Goal: Task Accomplishment & Management: Manage account settings

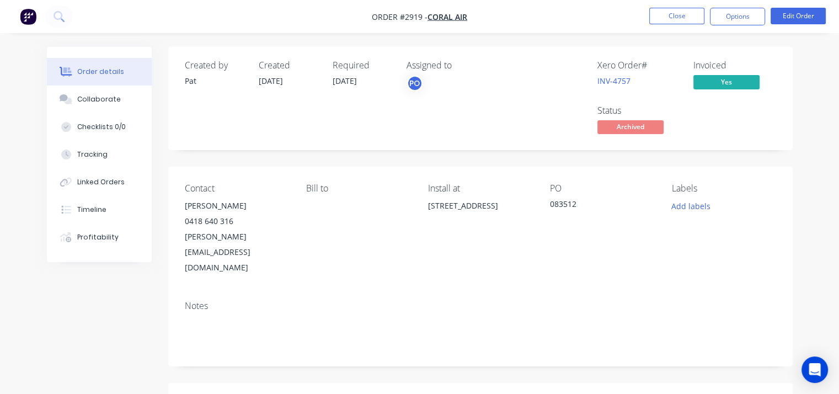
click at [684, 16] on button "Close" at bounding box center [677, 16] width 55 height 17
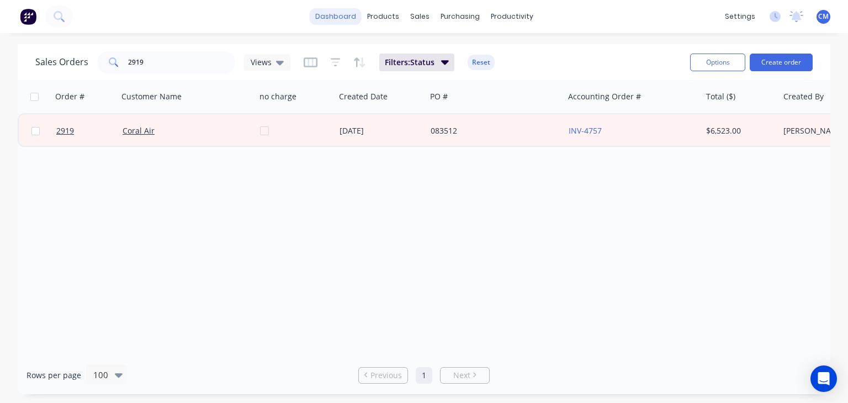
click at [324, 18] on link "dashboard" at bounding box center [336, 16] width 52 height 17
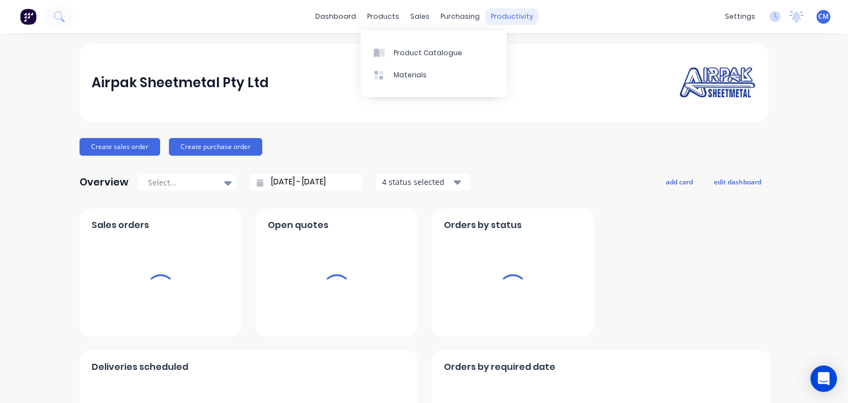
click at [374, 20] on div "products" at bounding box center [382, 16] width 43 height 17
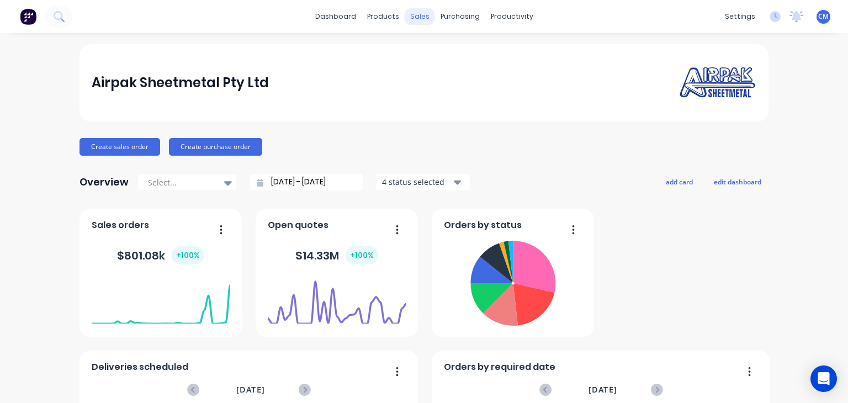
click at [409, 16] on div "sales" at bounding box center [419, 16] width 30 height 17
click at [412, 17] on div "sales" at bounding box center [419, 16] width 30 height 17
click at [414, 17] on div "sales" at bounding box center [419, 16] width 30 height 17
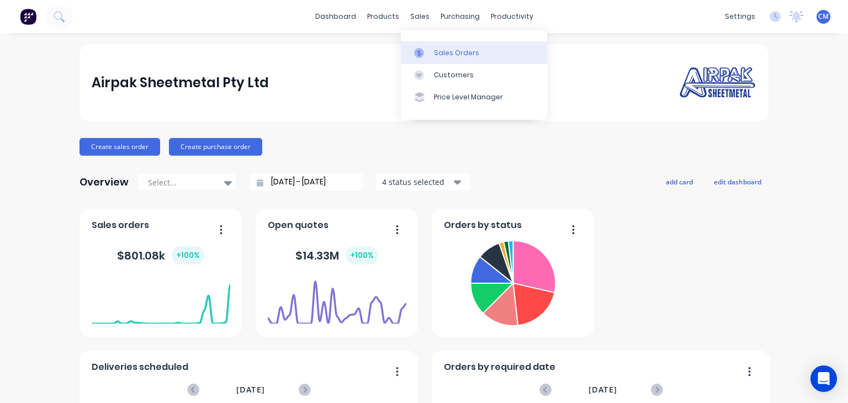
click at [439, 48] on div "Sales Orders" at bounding box center [456, 53] width 45 height 10
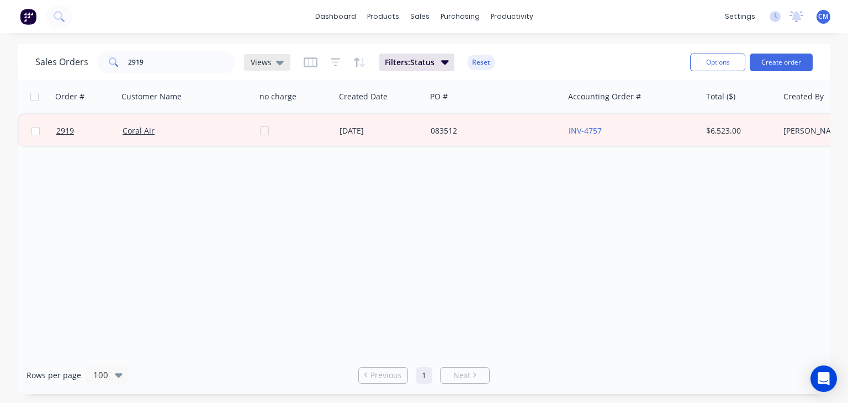
click at [269, 65] on span "Views" at bounding box center [261, 62] width 21 height 12
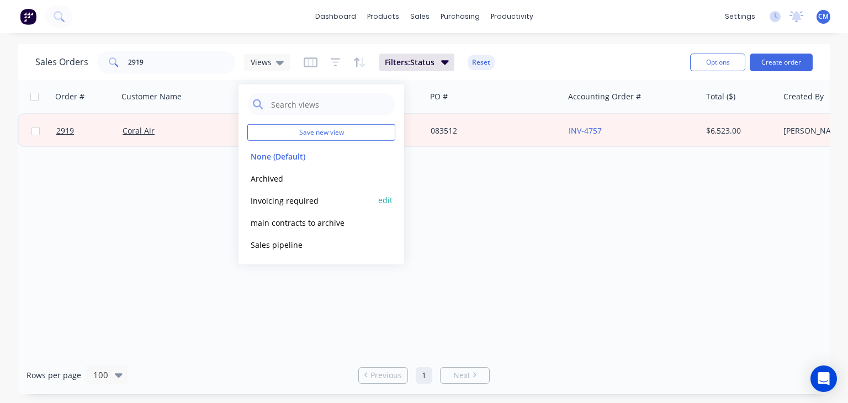
click at [278, 200] on button "Invoicing required" at bounding box center [310, 200] width 126 height 13
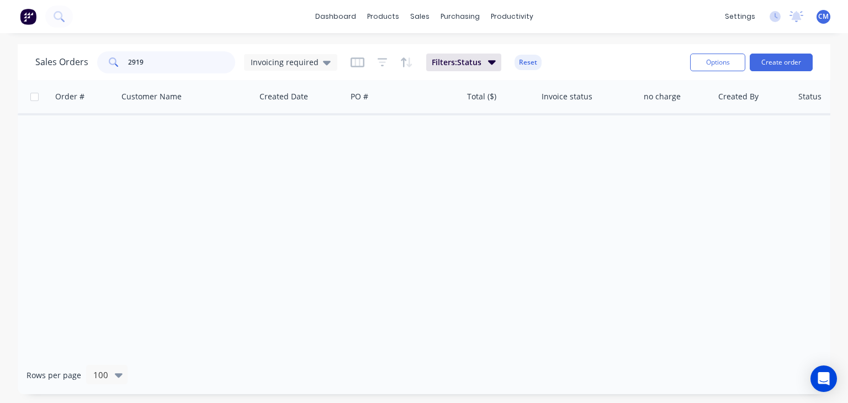
drag, startPoint x: 156, startPoint y: 65, endPoint x: 83, endPoint y: 47, distance: 74.4
click at [93, 47] on div "Sales Orders 2919 Invoicing required Filters: Status Reset Options Create order" at bounding box center [424, 62] width 812 height 36
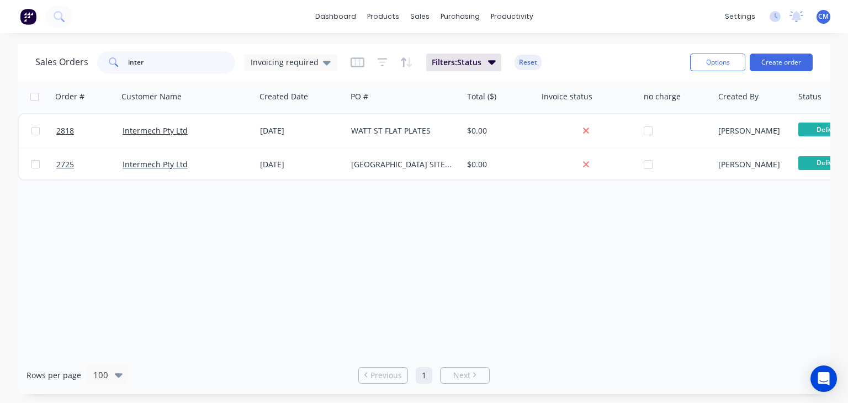
drag, startPoint x: 157, startPoint y: 59, endPoint x: 0, endPoint y: 61, distance: 156.7
click at [0, 61] on div "Sales Orders inter Invoicing required Filters: Status Reset Options Create orde…" at bounding box center [424, 219] width 848 height 350
click at [272, 69] on div "Invoicing required" at bounding box center [290, 62] width 93 height 17
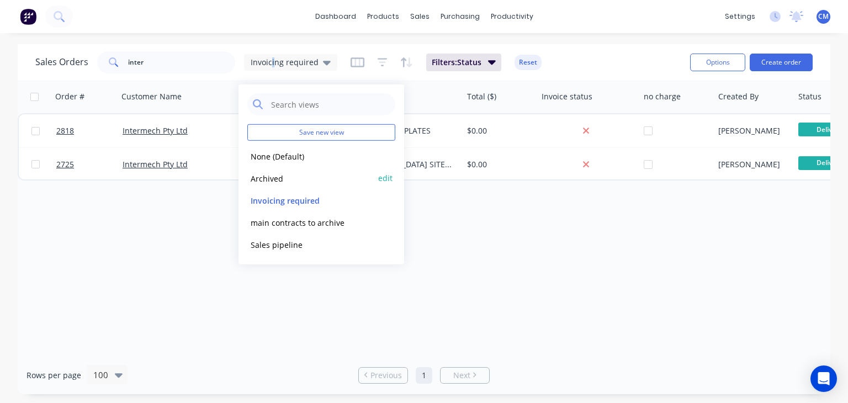
click at [258, 182] on button "Archived" at bounding box center [310, 178] width 126 height 13
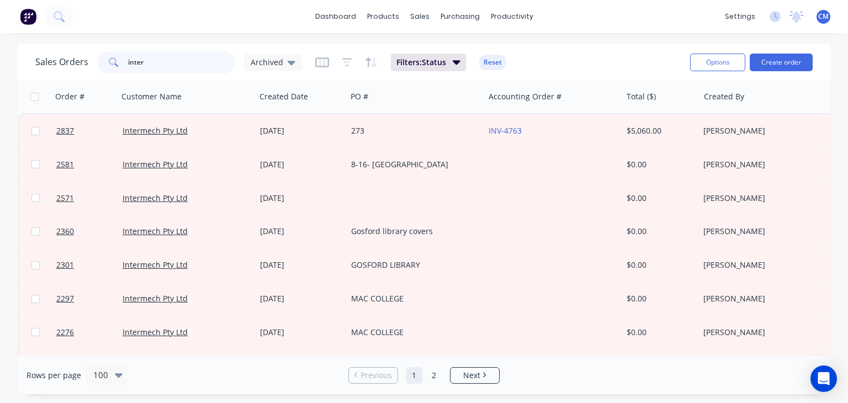
click at [157, 63] on input "inter" at bounding box center [182, 62] width 108 height 22
type input "2770"
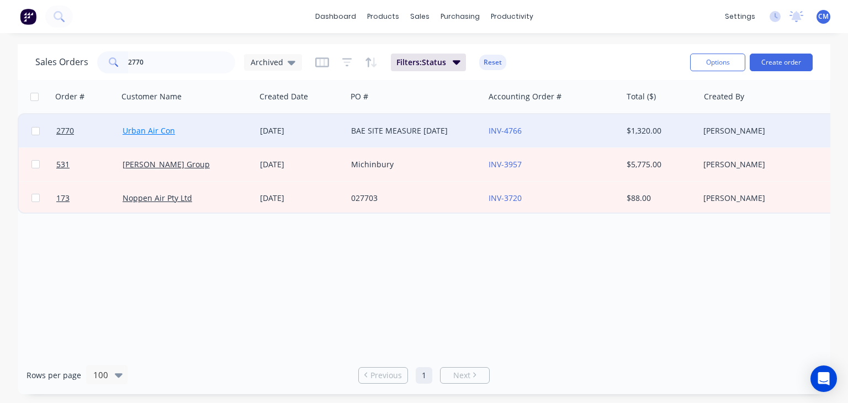
click at [140, 129] on link "Urban Air Con" at bounding box center [149, 130] width 52 height 10
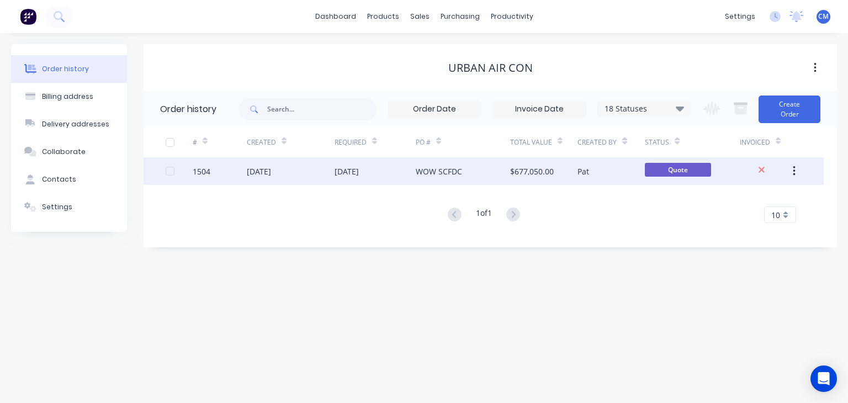
click at [292, 175] on div "14 Mar 2025" at bounding box center [291, 171] width 88 height 28
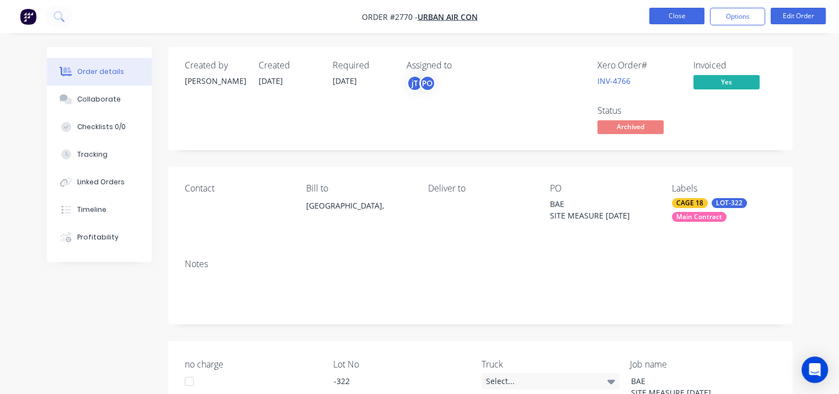
click at [680, 15] on button "Close" at bounding box center [677, 16] width 55 height 17
